Goal: Information Seeking & Learning: Learn about a topic

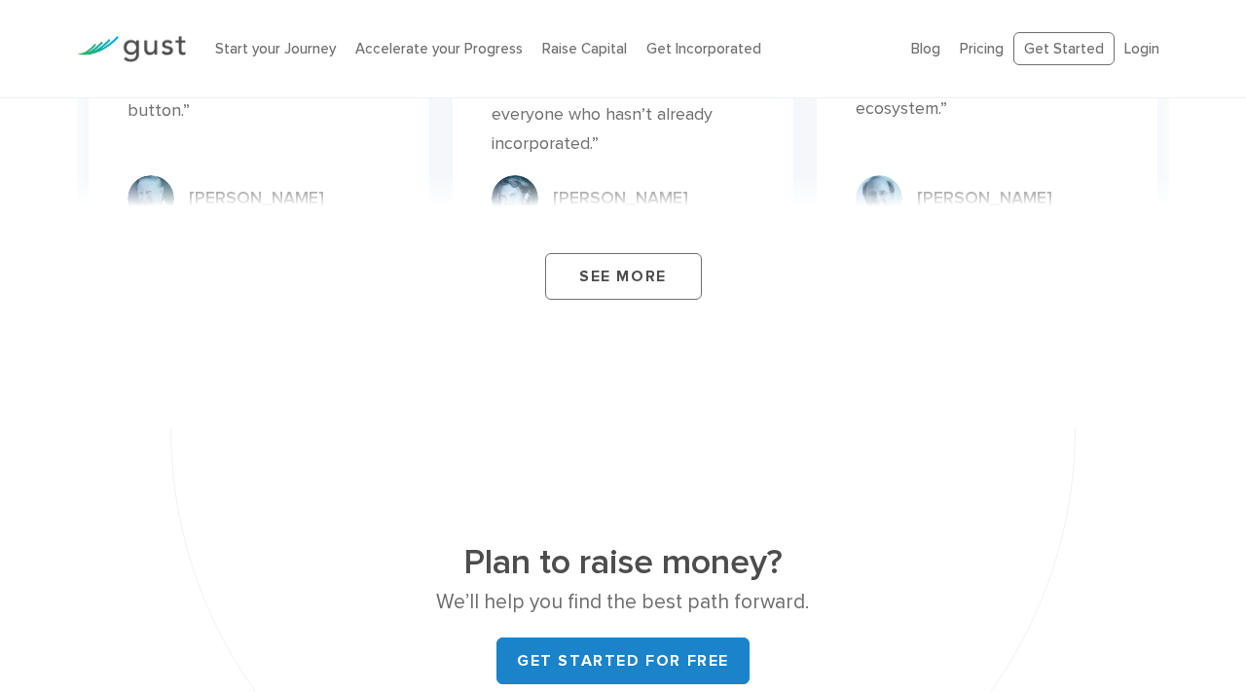
scroll to position [7460, 0]
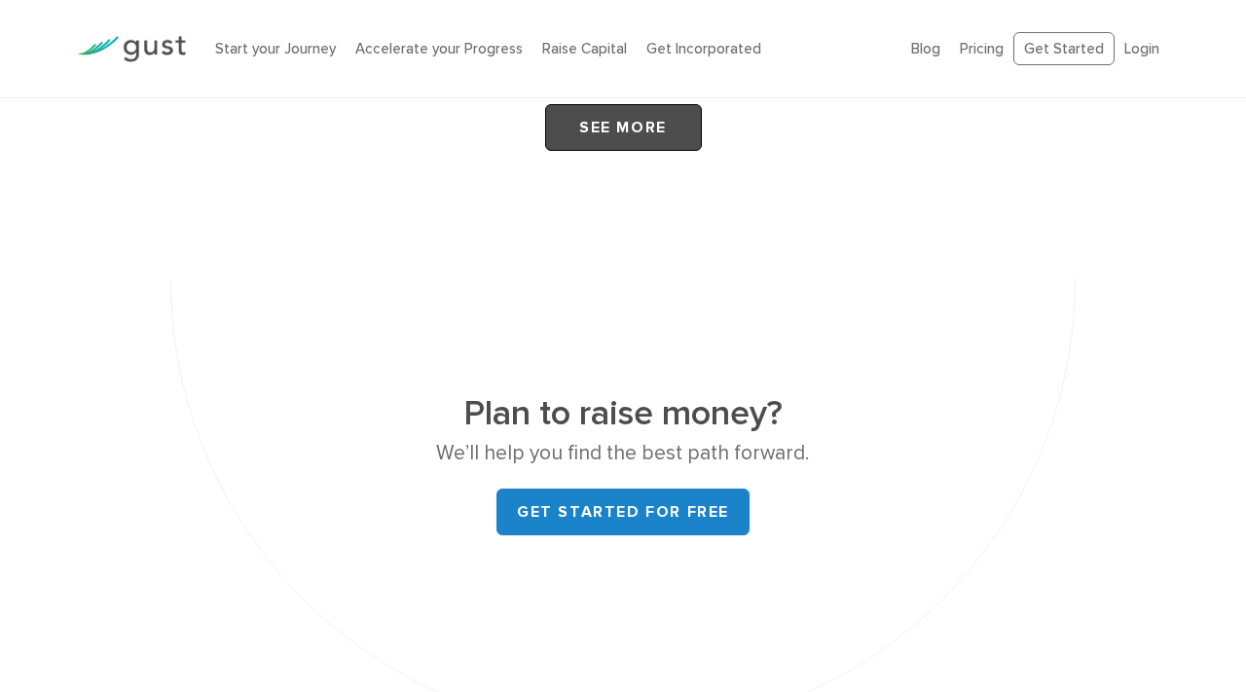
click at [635, 129] on link "See More" at bounding box center [623, 127] width 157 height 47
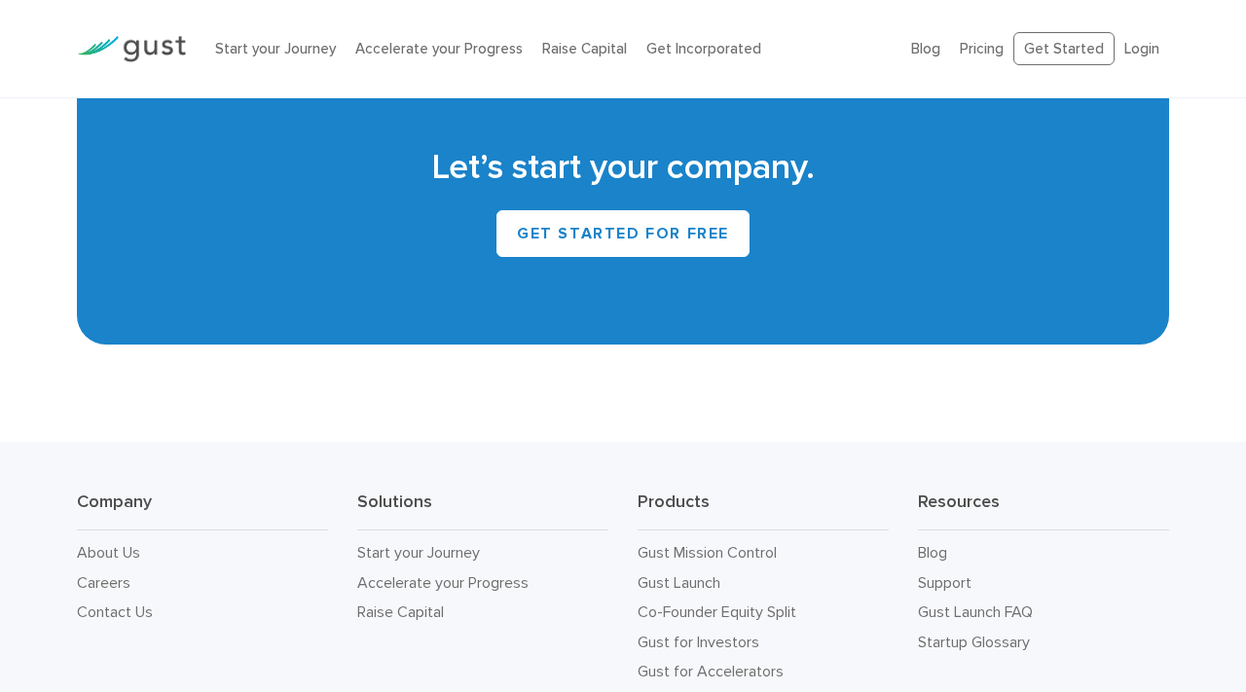
scroll to position [9049, 0]
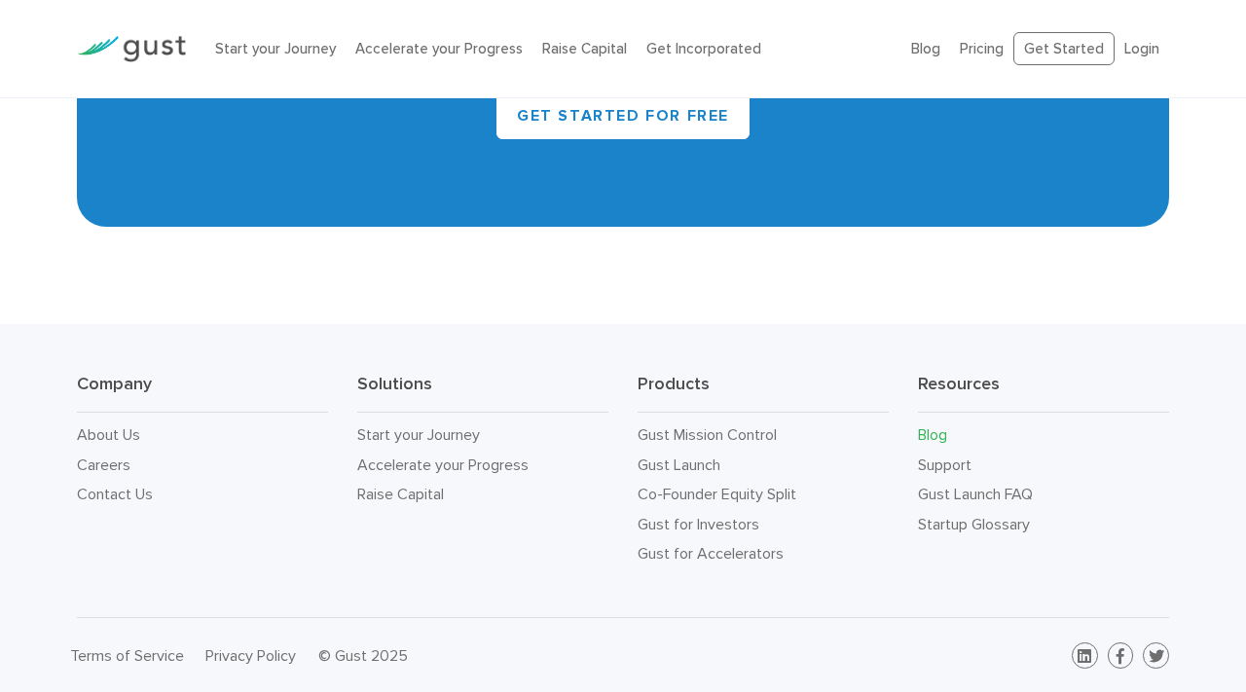
click at [927, 432] on link "Blog" at bounding box center [932, 434] width 29 height 18
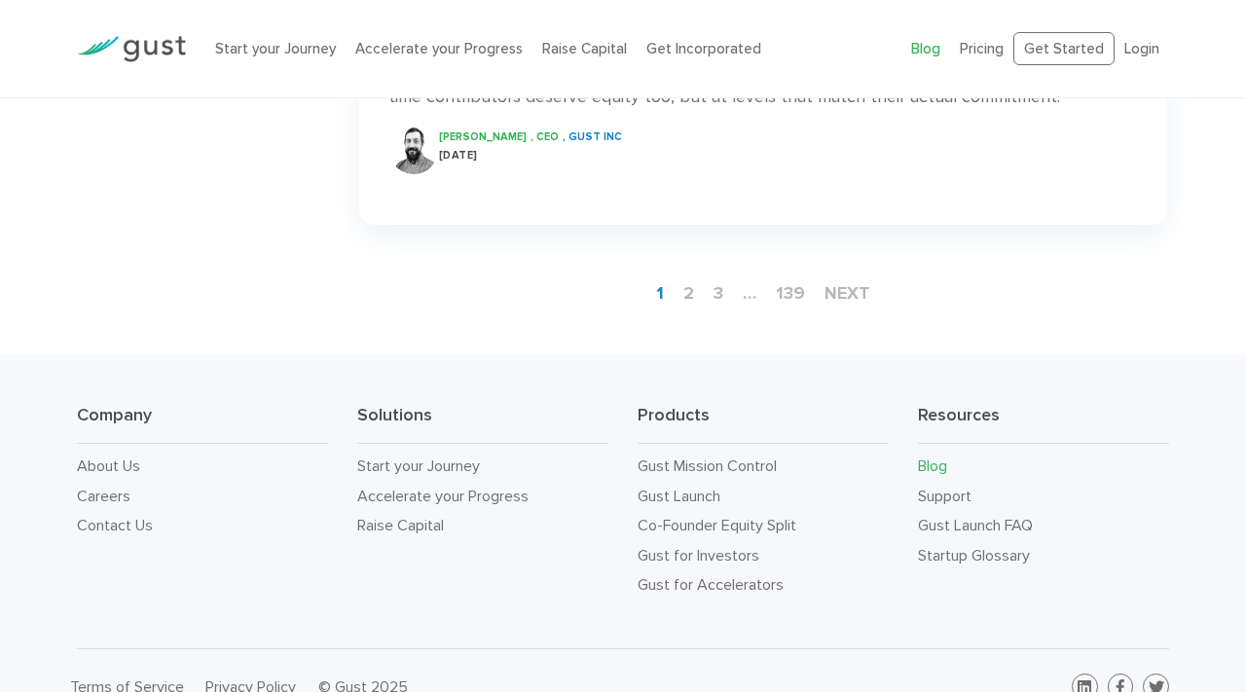
scroll to position [3033, 0]
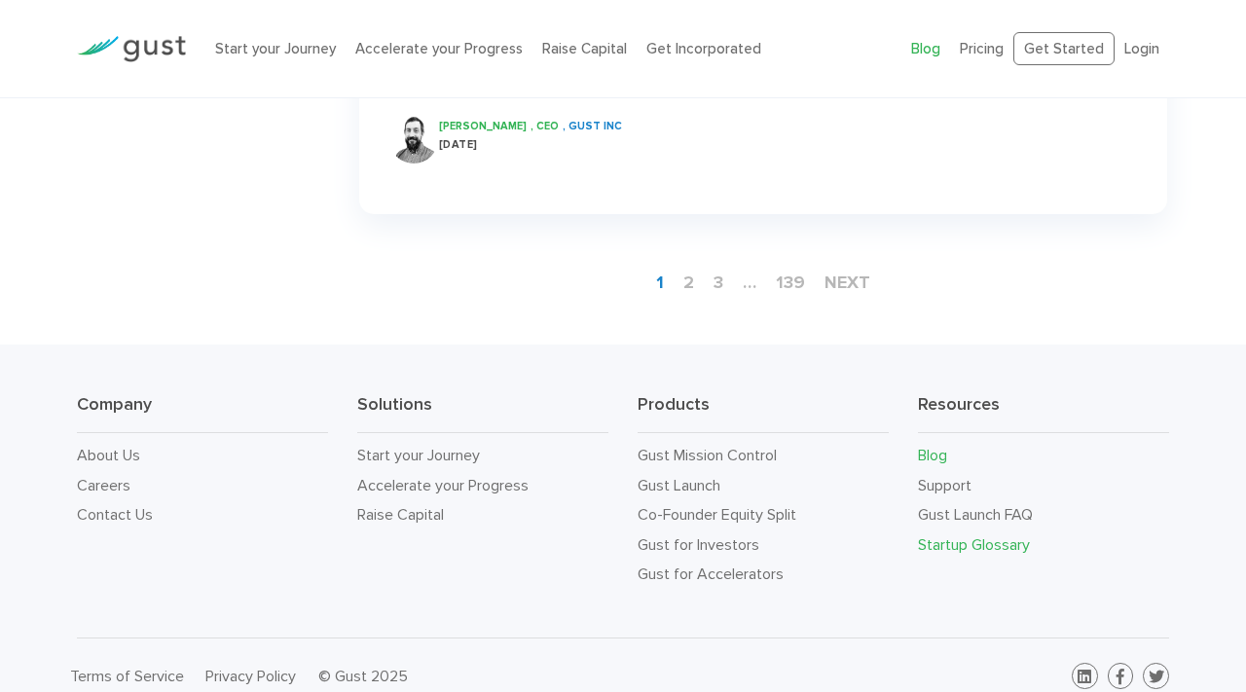
click at [1011, 552] on link "Startup Glossary" at bounding box center [974, 544] width 112 height 18
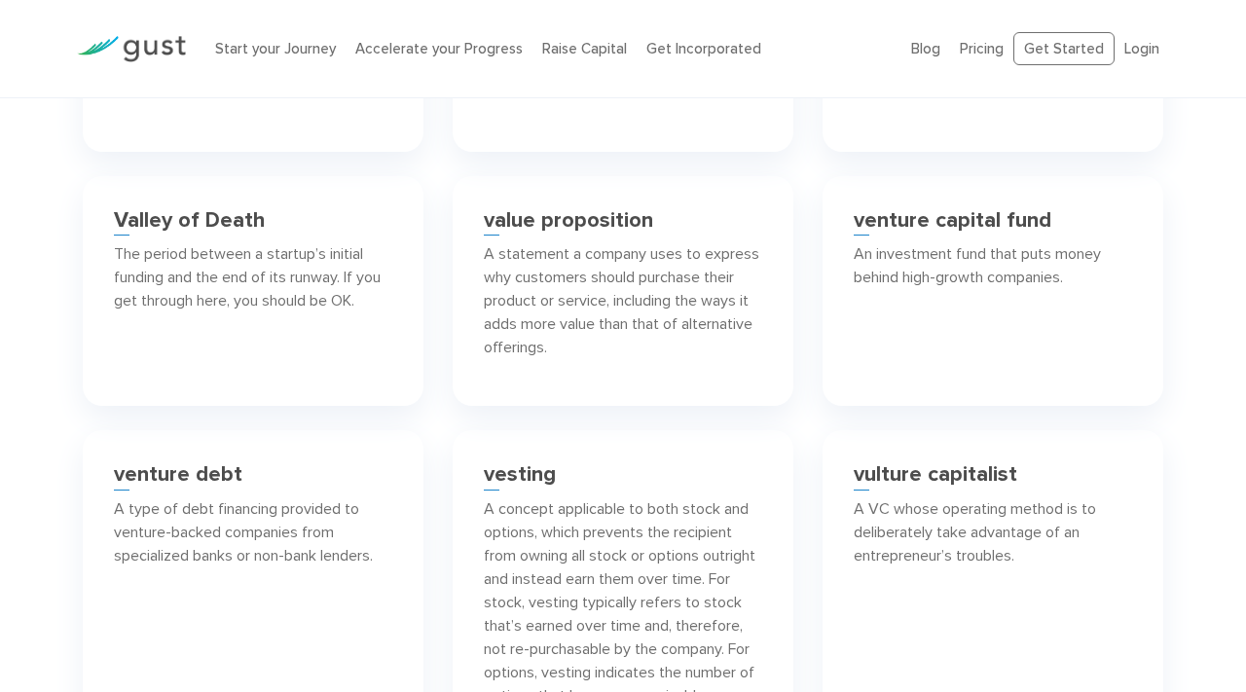
scroll to position [14670, 0]
